Goal: Information Seeking & Learning: Learn about a topic

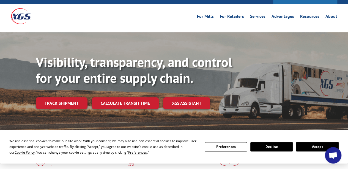
scroll to position [28, 0]
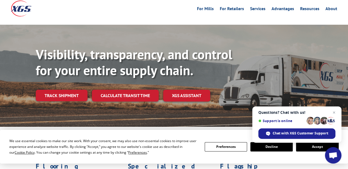
click at [311, 149] on button "Accept" at bounding box center [317, 146] width 42 height 9
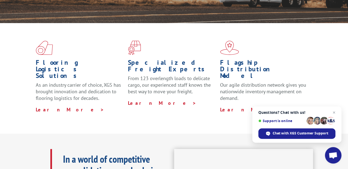
scroll to position [138, 0]
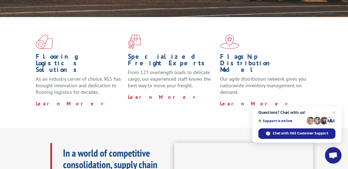
click at [178, 87] on div "Flooring Logistics Solutions As an industry carrier of choice, XGS has brought …" at bounding box center [174, 71] width 348 height 108
click at [333, 114] on span "Close chat" at bounding box center [334, 112] width 7 height 7
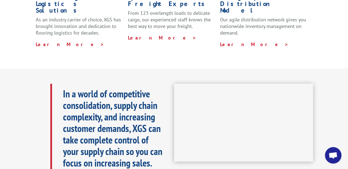
scroll to position [220, 0]
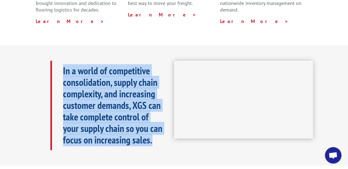
drag, startPoint x: 74, startPoint y: 69, endPoint x: 153, endPoint y: 139, distance: 105.6
click at [153, 140] on div "In a world of competitive consolidation, supply chain complexity, and increasin…" at bounding box center [174, 105] width 348 height 120
drag, startPoint x: 154, startPoint y: 138, endPoint x: 155, endPoint y: 135, distance: 3.3
click at [154, 137] on div "In a world of competitive consolidation, supply chain complexity, and increasin…" at bounding box center [112, 106] width 124 height 90
click at [156, 133] on p "In a world of competitive consolidation, supply chain complexity, and increasin…" at bounding box center [113, 105] width 100 height 81
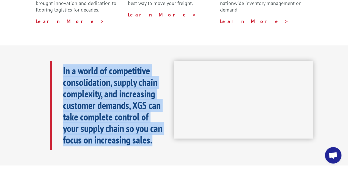
drag, startPoint x: 158, startPoint y: 130, endPoint x: 58, endPoint y: 61, distance: 121.4
click at [58, 61] on div "In a world of competitive consolidation, supply chain complexity, and increasin…" at bounding box center [112, 106] width 124 height 90
click at [59, 61] on div "In a world of competitive consolidation, supply chain complexity, and increasin…" at bounding box center [112, 106] width 124 height 90
drag, startPoint x: 62, startPoint y: 54, endPoint x: 157, endPoint y: 130, distance: 122.1
click at [157, 130] on div "In a world of competitive consolidation, supply chain complexity, and increasin…" at bounding box center [112, 106] width 124 height 90
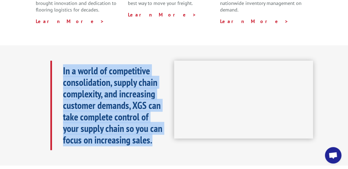
click at [158, 128] on p "In a world of competitive consolidation, supply chain complexity, and increasin…" at bounding box center [113, 105] width 100 height 81
drag, startPoint x: 160, startPoint y: 127, endPoint x: 61, endPoint y: 58, distance: 120.6
click at [61, 61] on div "In a world of competitive consolidation, supply chain complexity, and increasin…" at bounding box center [112, 106] width 124 height 90
drag, startPoint x: 62, startPoint y: 54, endPoint x: 174, endPoint y: 136, distance: 138.5
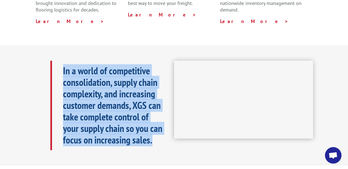
click at [174, 136] on div "In a world of competitive consolidation, supply chain complexity, and increasin…" at bounding box center [174, 105] width 348 height 120
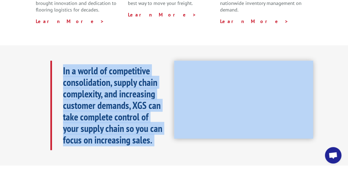
click at [175, 136] on div at bounding box center [243, 106] width 139 height 90
click at [162, 130] on p "In a world of competitive consolidation, supply chain complexity, and increasin…" at bounding box center [113, 105] width 100 height 81
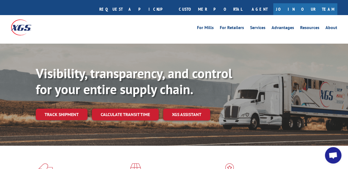
scroll to position [0, 0]
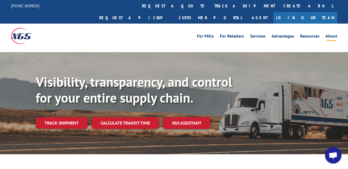
click at [327, 34] on link "About" at bounding box center [331, 37] width 12 height 6
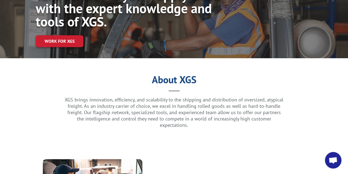
scroll to position [83, 0]
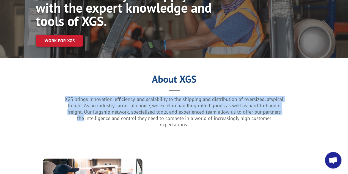
drag, startPoint x: 63, startPoint y: 87, endPoint x: 290, endPoint y: 101, distance: 227.1
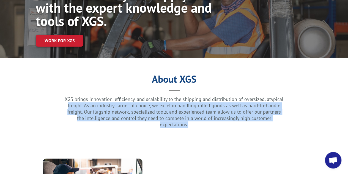
drag, startPoint x: 288, startPoint y: 108, endPoint x: 64, endPoint y: 94, distance: 225.2
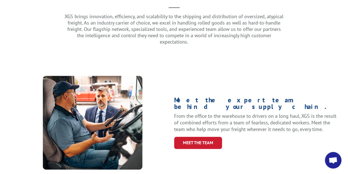
click at [183, 76] on div "Meet the expert team behind your supply chain. From the office to the warehouse…" at bounding box center [255, 123] width 163 height 94
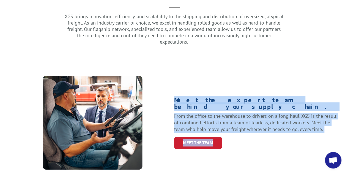
drag, startPoint x: 172, startPoint y: 75, endPoint x: 301, endPoint y: 115, distance: 134.2
click at [300, 114] on div "Meet the expert team behind your supply chain. From the office to the warehouse…" at bounding box center [174, 123] width 326 height 94
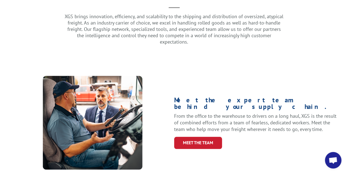
click at [322, 114] on div "Meet the expert team behind your supply chain. From the office to the warehouse…" at bounding box center [255, 123] width 163 height 94
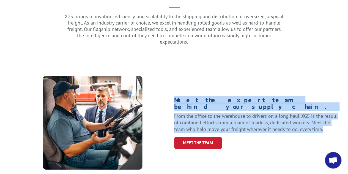
drag, startPoint x: 318, startPoint y: 109, endPoint x: 172, endPoint y: 83, distance: 148.9
click at [171, 83] on div "Meet the expert team behind your supply chain. From the office to the warehouse…" at bounding box center [174, 123] width 326 height 94
click at [172, 83] on div at bounding box center [92, 123] width 163 height 94
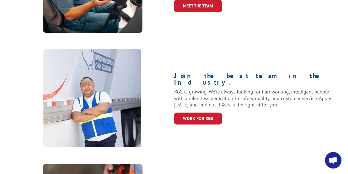
scroll to position [303, 0]
